Goal: Complete application form

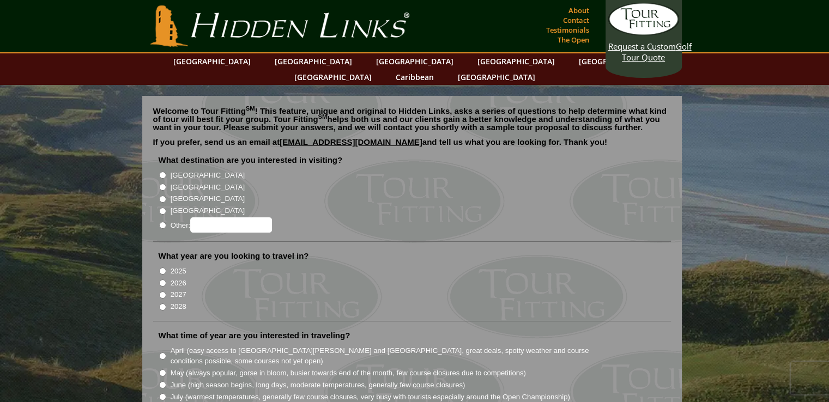
click at [160, 184] on input "[GEOGRAPHIC_DATA]" at bounding box center [162, 187] width 7 height 7
radio input "true"
click at [162, 280] on input "2026" at bounding box center [162, 283] width 7 height 7
radio input "true"
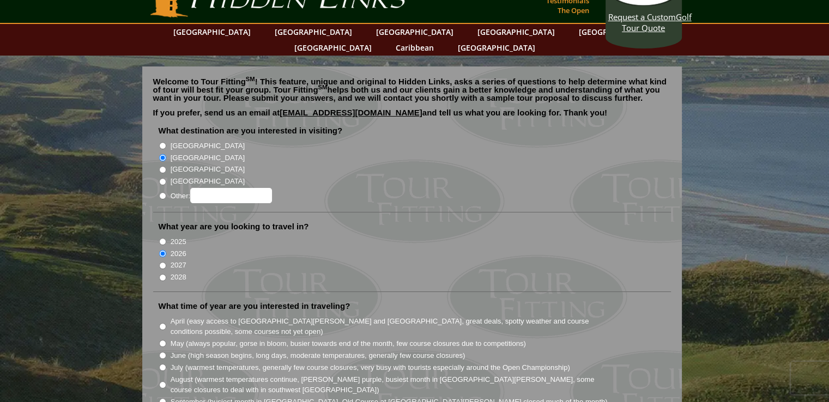
scroll to position [55, 0]
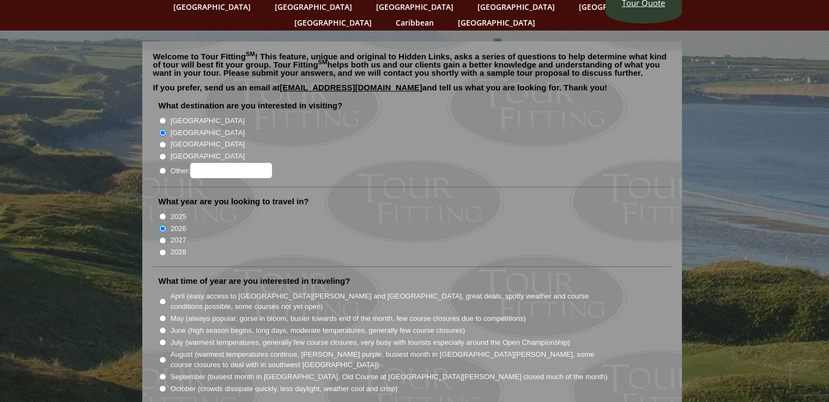
click at [161, 327] on input "June (high season begins, long days, moderate temperatures, generally few cours…" at bounding box center [162, 330] width 7 height 7
radio input "true"
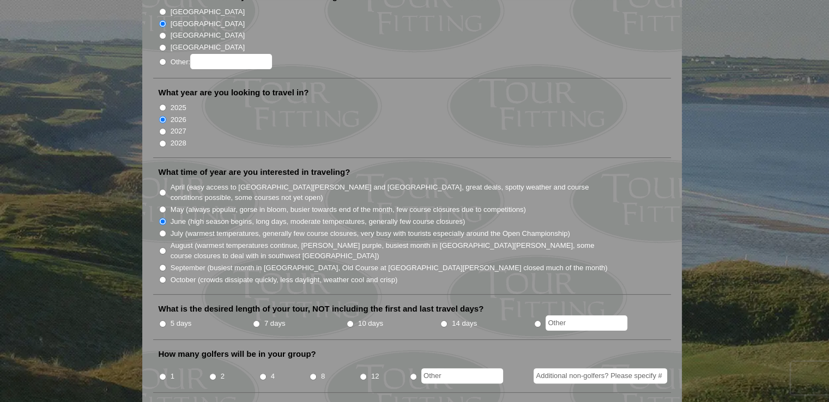
scroll to position [218, 0]
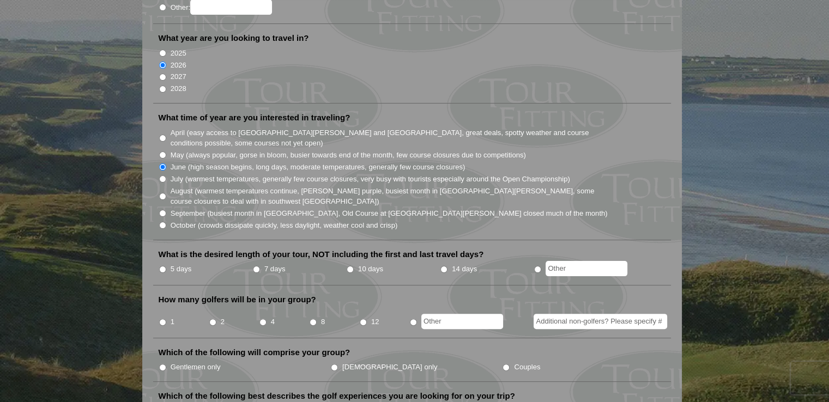
click at [257, 266] on input "7 days" at bounding box center [256, 269] width 7 height 7
radio input "true"
click at [214, 319] on input "2" at bounding box center [212, 322] width 7 height 7
radio input "true"
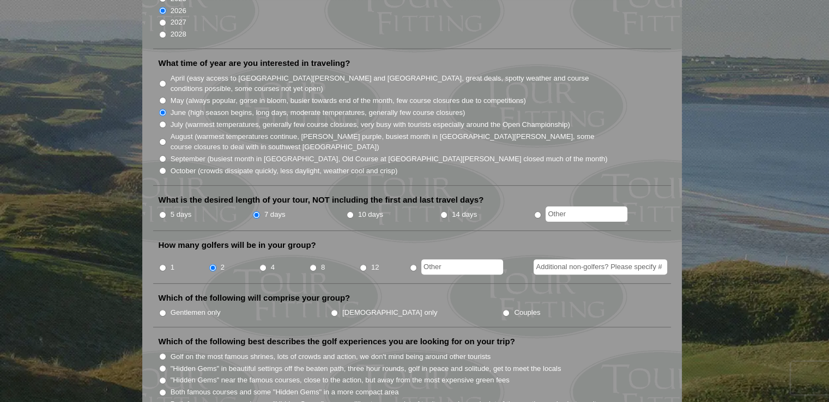
scroll to position [327, 0]
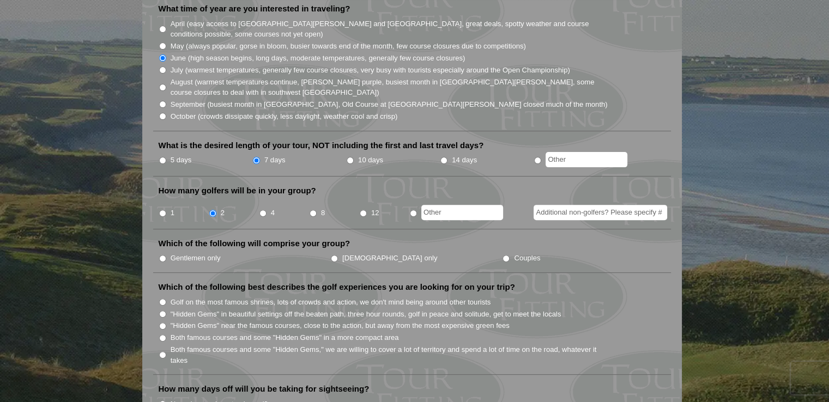
click at [164, 255] on input "Gentlemen only" at bounding box center [162, 258] width 7 height 7
radio input "true"
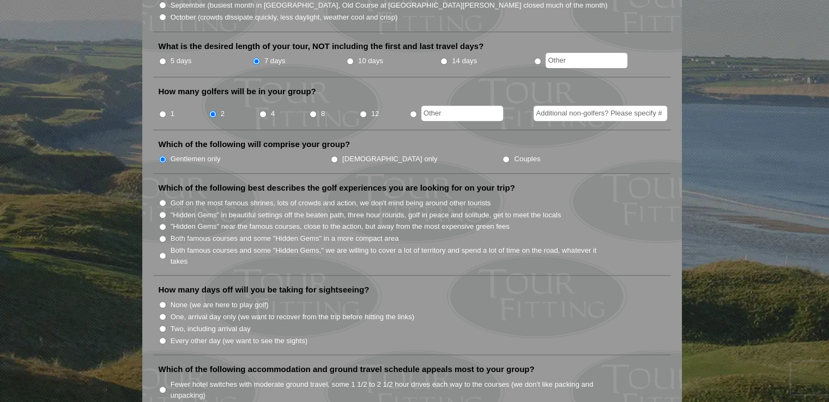
scroll to position [436, 0]
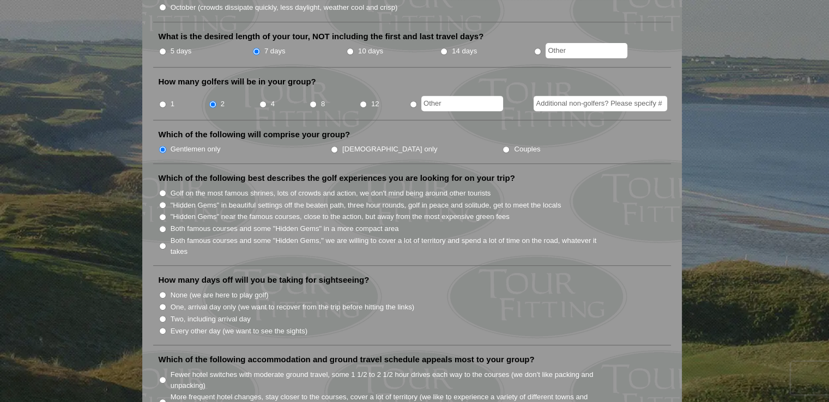
click at [160, 328] on input "Every other day (we want to see the sights)" at bounding box center [162, 331] width 7 height 7
radio input "true"
click at [161, 226] on input "Both famous courses and some "Hidden Gems" in a more compact area" at bounding box center [162, 229] width 7 height 7
radio input "true"
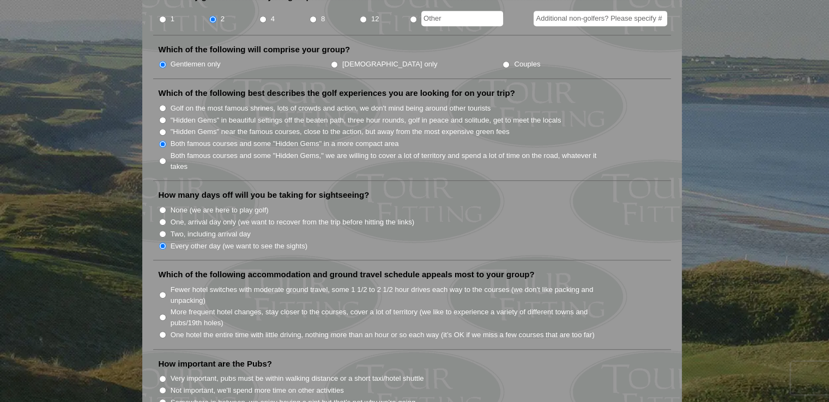
scroll to position [545, 0]
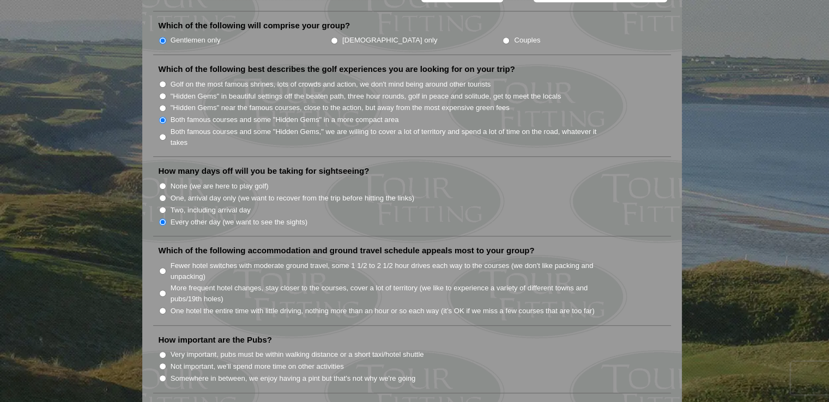
click at [161, 290] on input "More frequent hotel changes, stay closer to the courses, cover a lot of territo…" at bounding box center [162, 293] width 7 height 7
radio input "true"
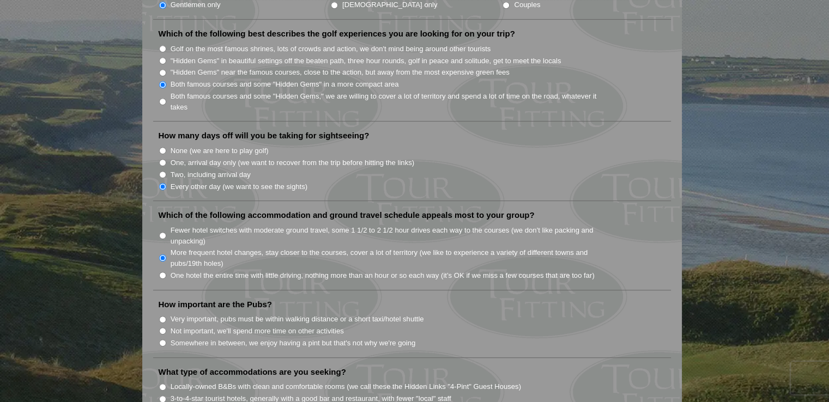
scroll to position [600, 0]
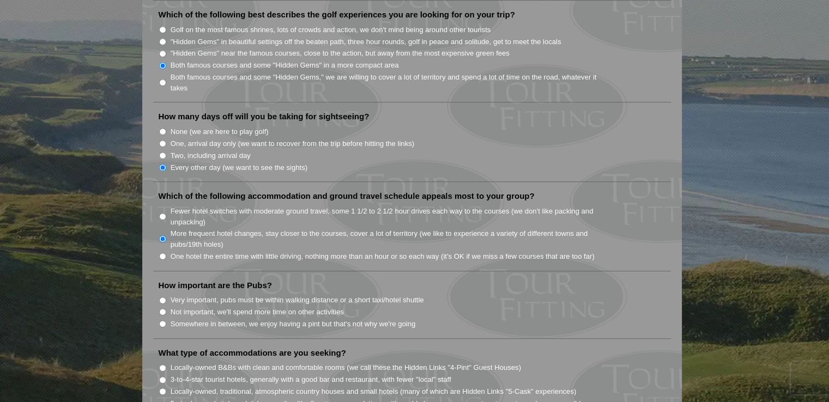
click at [166, 321] on input "Somewhere in between, we enjoy having a pint but that's not why we're going" at bounding box center [162, 324] width 7 height 7
radio input "true"
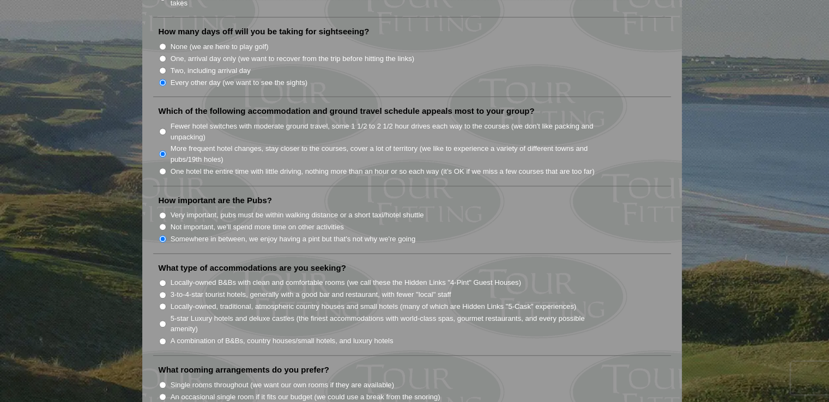
scroll to position [709, 0]
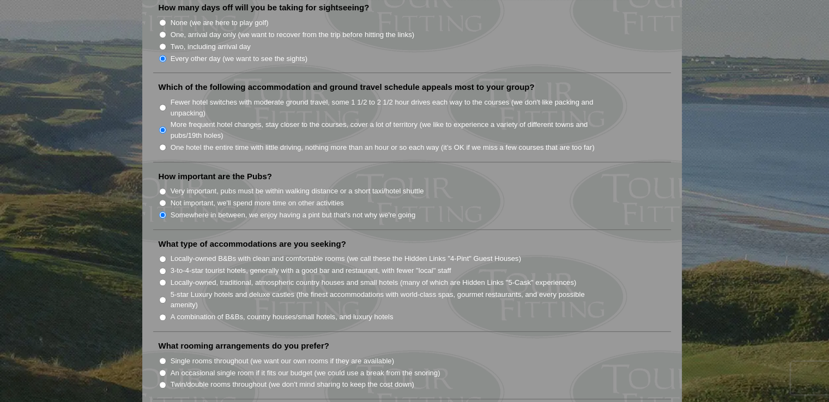
click at [161, 268] on input "3-to-4-star tourist hotels, generally with a good bar and restaurant, with fewe…" at bounding box center [162, 271] width 7 height 7
radio input "true"
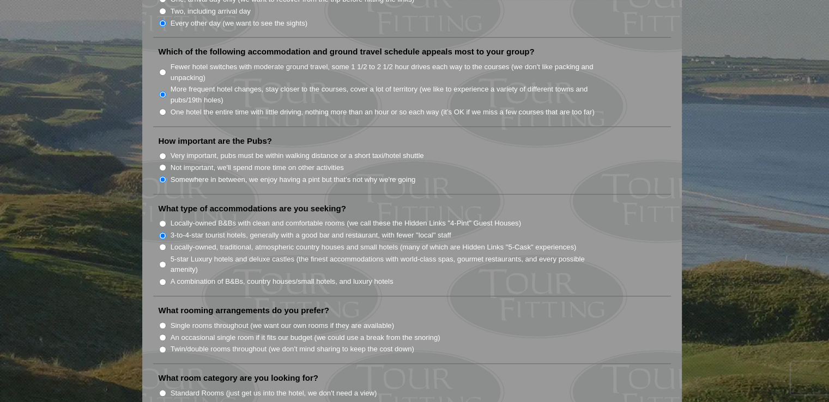
scroll to position [763, 0]
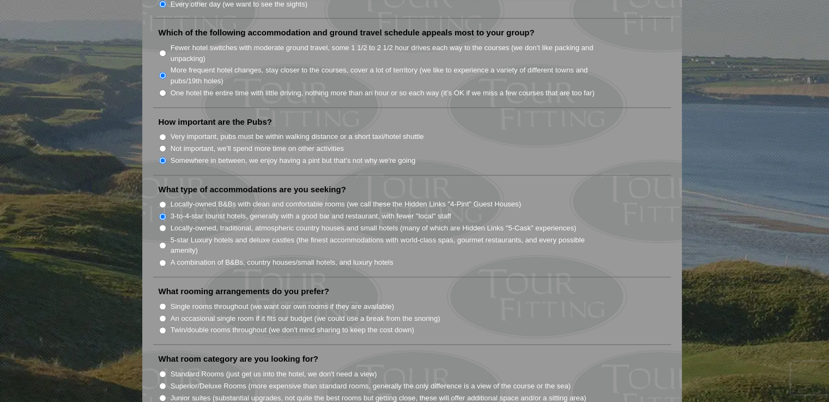
drag, startPoint x: 159, startPoint y: 283, endPoint x: 169, endPoint y: 283, distance: 9.8
click at [159, 303] on input "Single rooms throughout (we want our own rooms if they are available)" at bounding box center [162, 306] width 7 height 7
radio input "true"
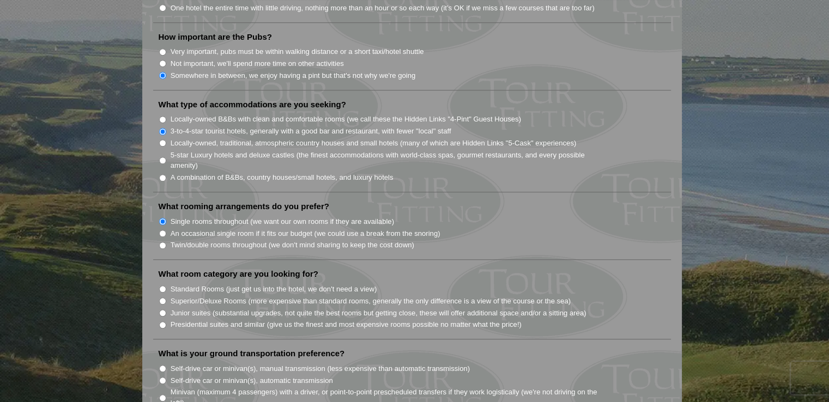
scroll to position [872, 0]
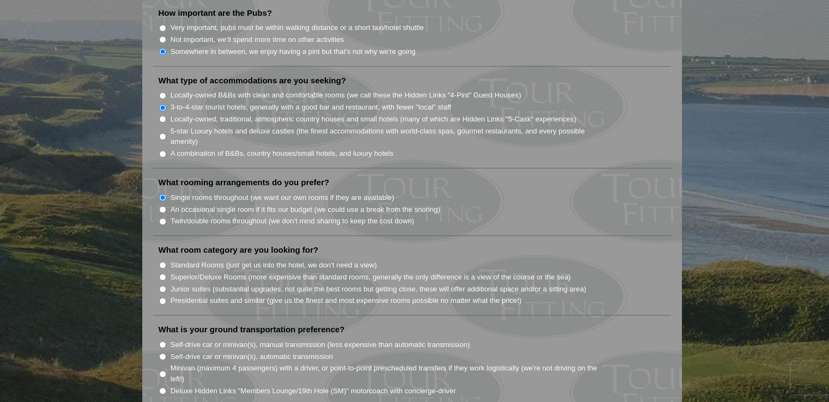
click at [165, 262] on input "Standard Rooms (just get us into the hotel, we don't need a view)" at bounding box center [162, 265] width 7 height 7
radio input "true"
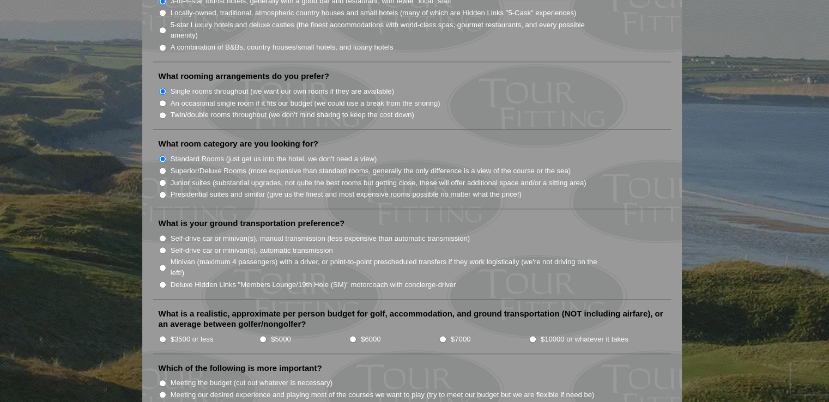
scroll to position [981, 0]
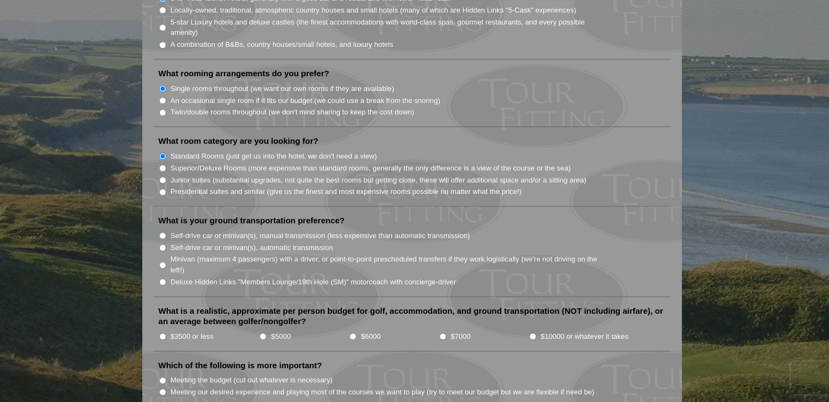
click at [166, 253] on li "Minivan (maximum 4 passengers) with a driver, or point-to-point prescheduled tr…" at bounding box center [417, 264] width 516 height 22
click at [163, 262] on input "Minivan (maximum 4 passengers) with a driver, or point-to-point prescheduled tr…" at bounding box center [162, 265] width 7 height 7
radio input "true"
click at [261, 333] on input "$5000" at bounding box center [262, 336] width 7 height 7
radio input "true"
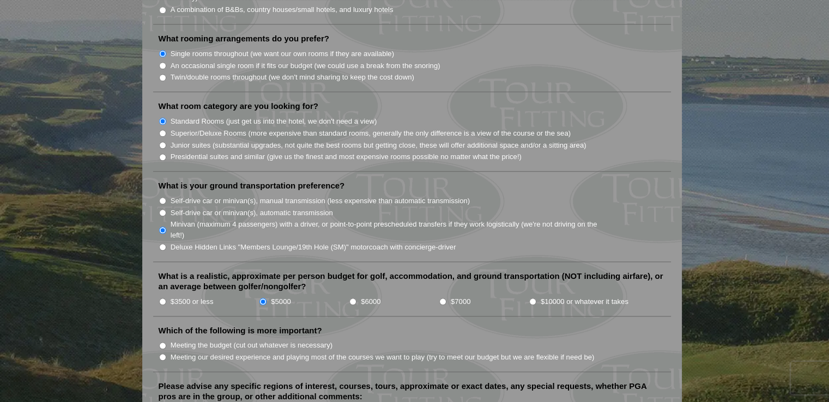
scroll to position [1090, 0]
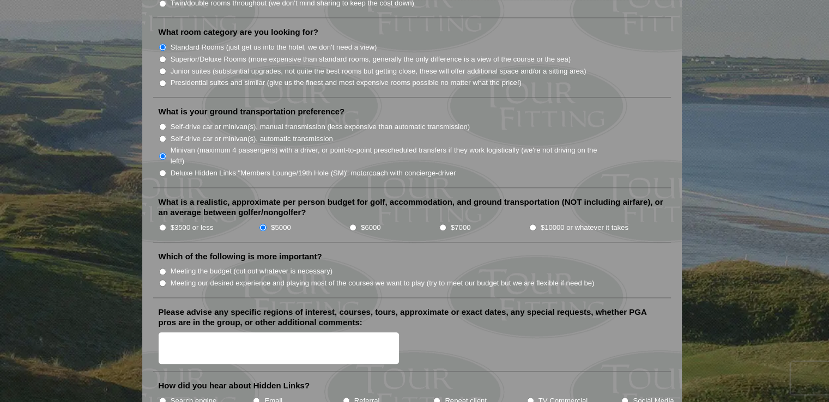
click at [159, 280] on input "Meeting our desired experience and playing most of the courses we want to play …" at bounding box center [162, 283] width 7 height 7
radio input "true"
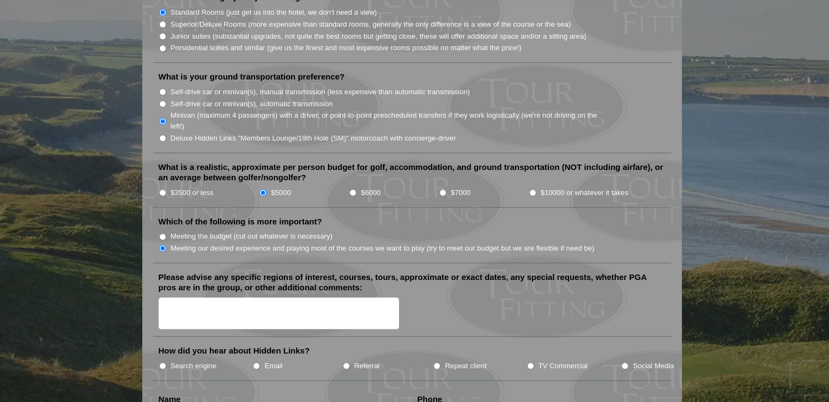
scroll to position [1199, 0]
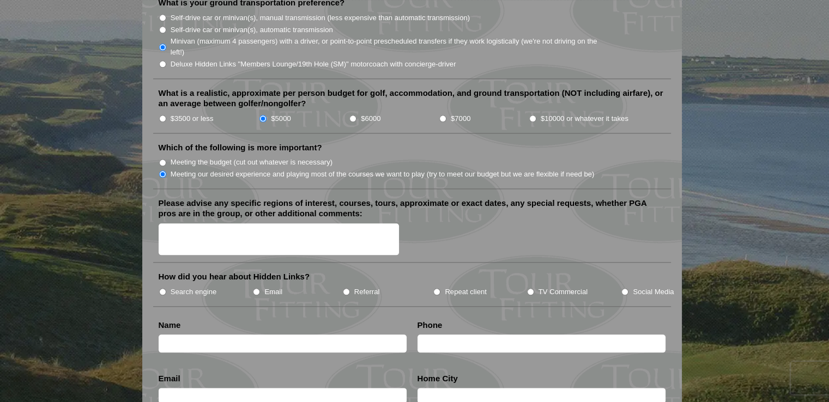
click at [624, 288] on input "Social Media" at bounding box center [624, 291] width 7 height 7
radio input "true"
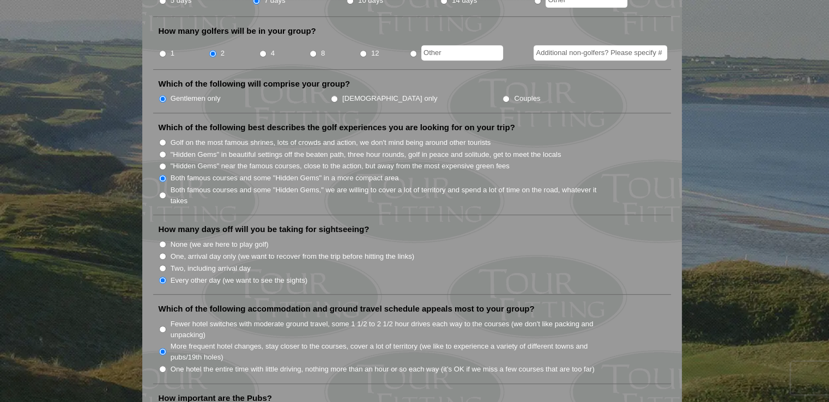
scroll to position [0, 0]
